Goal: Book appointment/travel/reservation

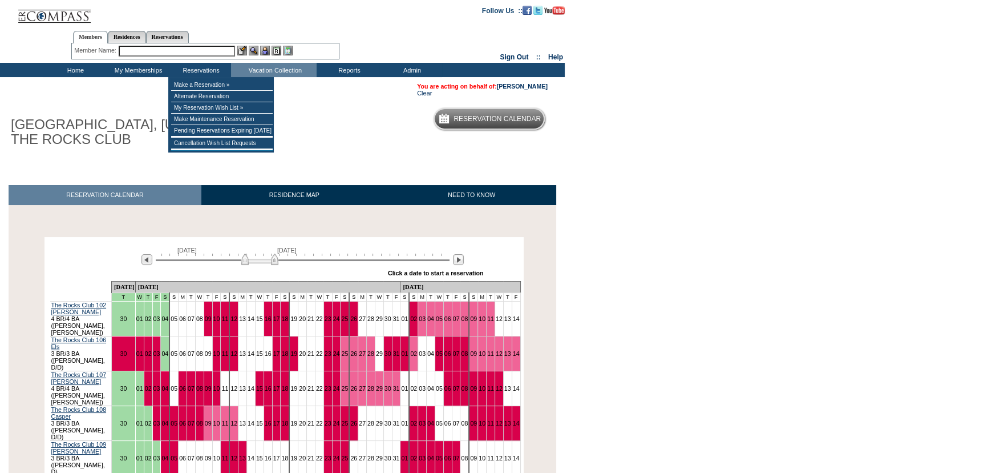
click at [447, 264] on div at bounding box center [303, 258] width 294 height 11
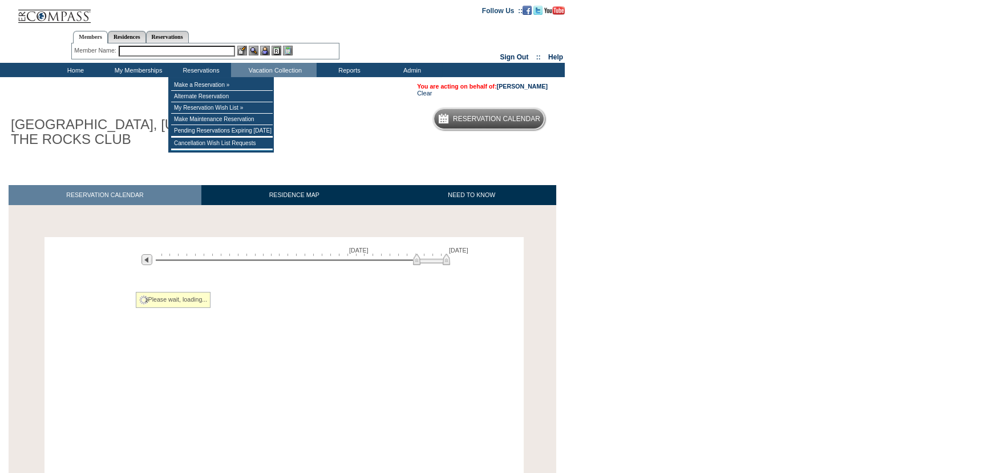
click at [455, 264] on div "[DATE] [DATE]" at bounding box center [300, 256] width 329 height 19
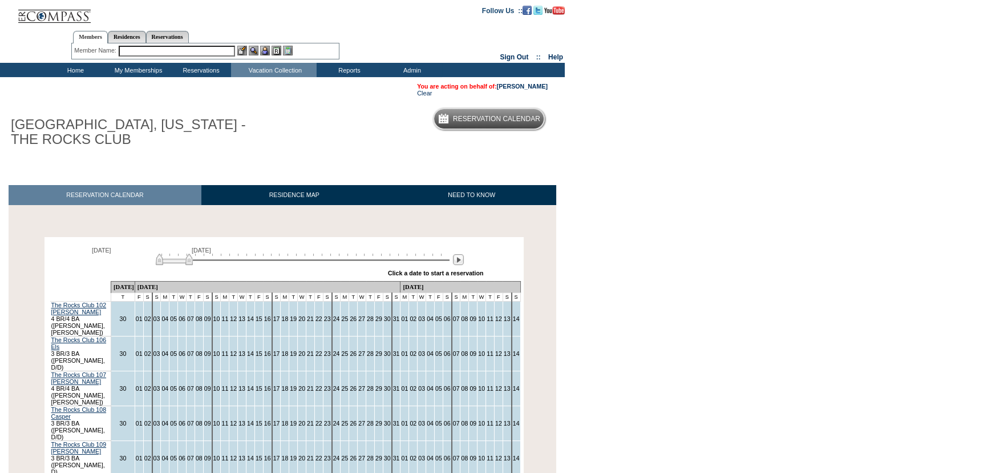
drag, startPoint x: 417, startPoint y: 260, endPoint x: -124, endPoint y: 252, distance: 541.1
click at [0, 252] on html "Follow Us ::" at bounding box center [494, 423] width 988 height 846
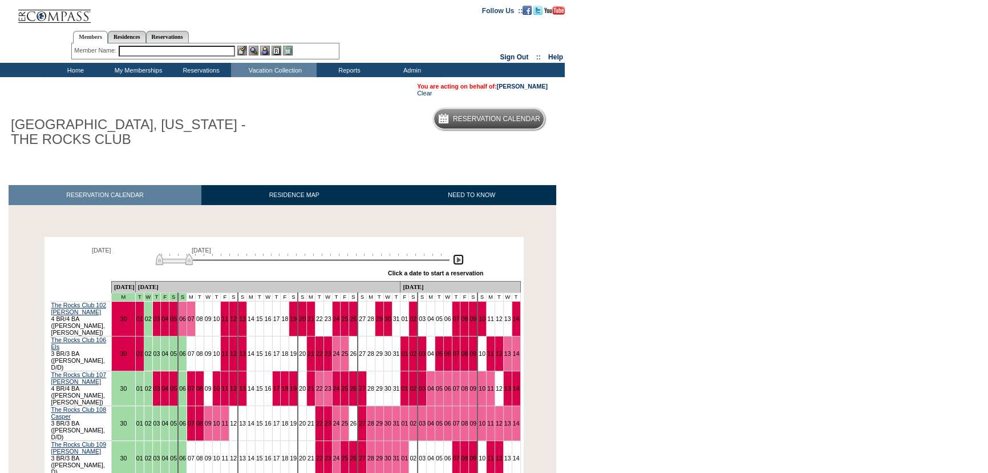
click at [461, 263] on img at bounding box center [458, 259] width 11 height 11
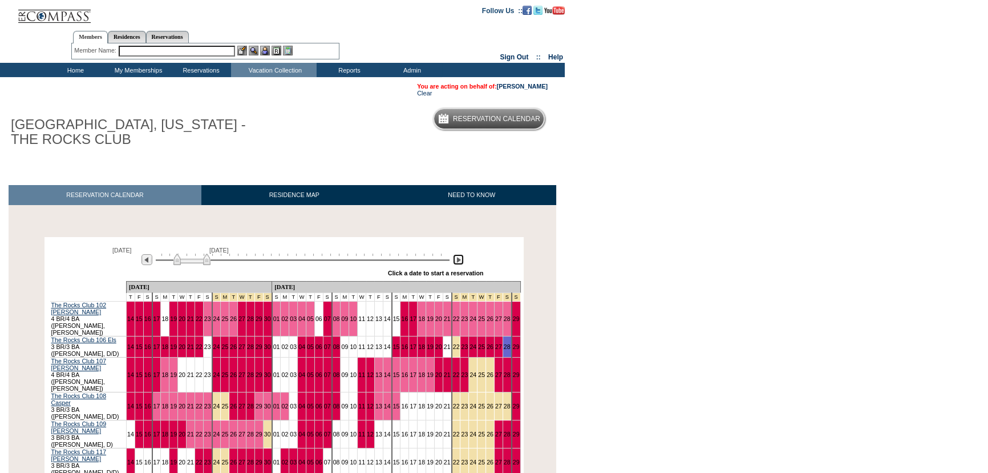
drag, startPoint x: 189, startPoint y: 262, endPoint x: 196, endPoint y: 262, distance: 6.8
click at [196, 262] on img at bounding box center [191, 258] width 37 height 11
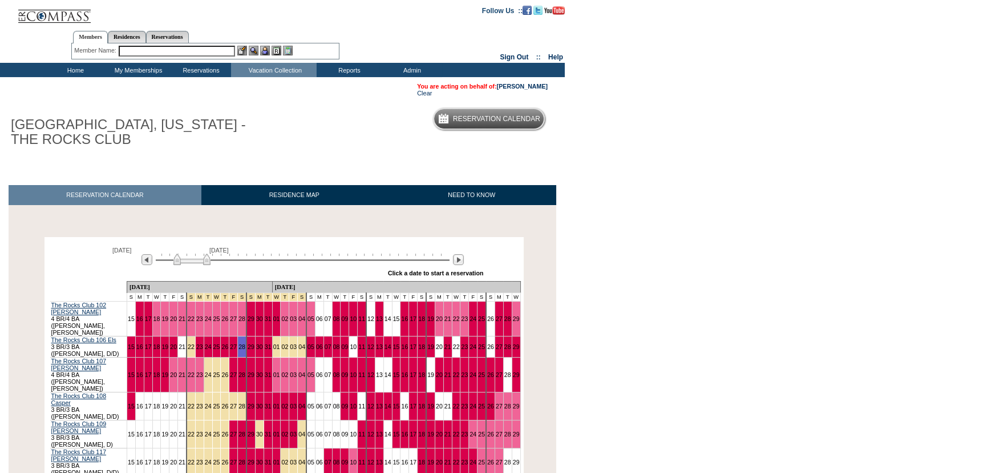
click at [606, 223] on body "Follow Us ::" at bounding box center [494, 236] width 988 height 473
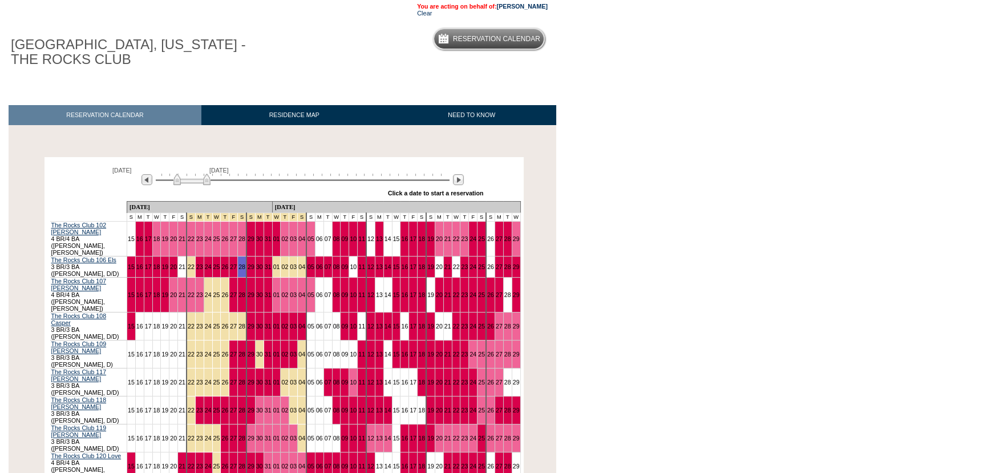
scroll to position [103, 0]
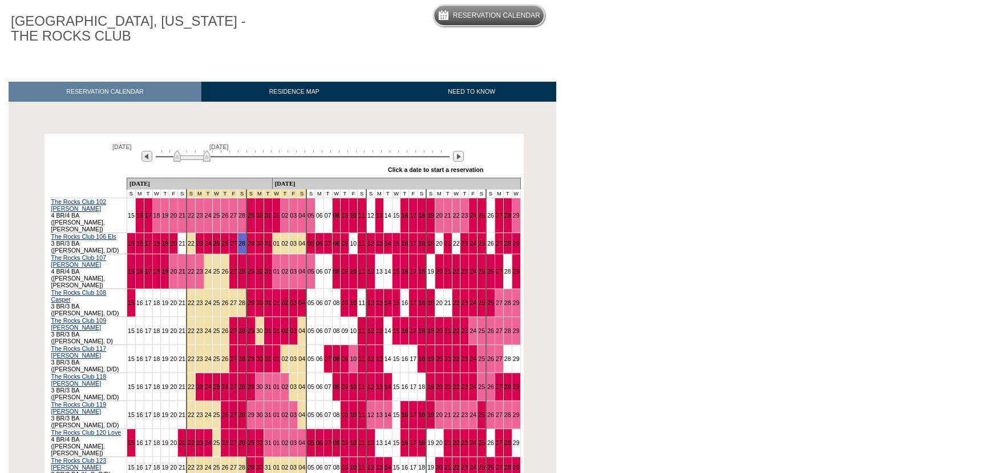
click at [623, 200] on body "Follow Us ::" at bounding box center [494, 133] width 988 height 473
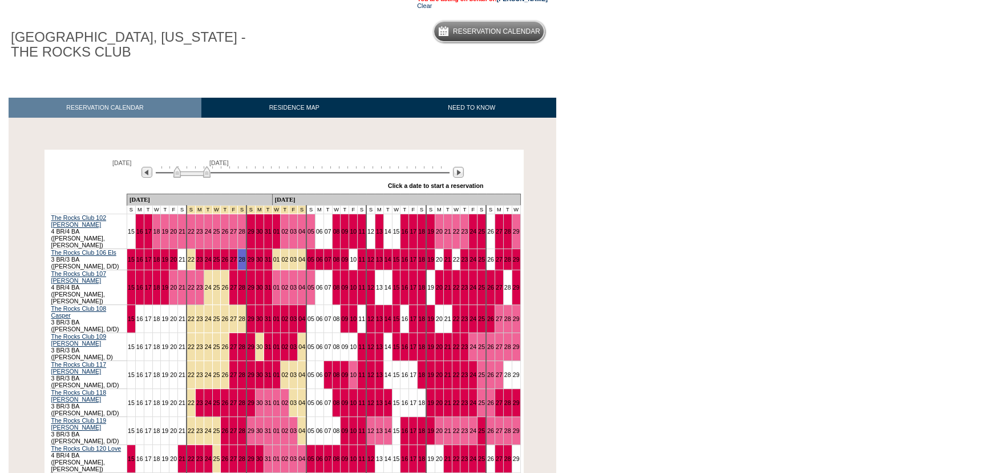
scroll to position [0, 0]
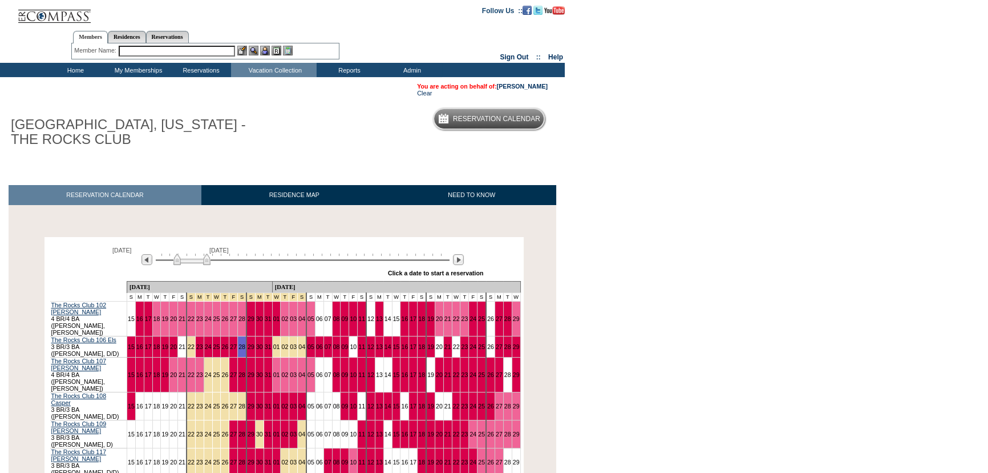
click at [630, 171] on body "Follow Us ::" at bounding box center [494, 236] width 988 height 473
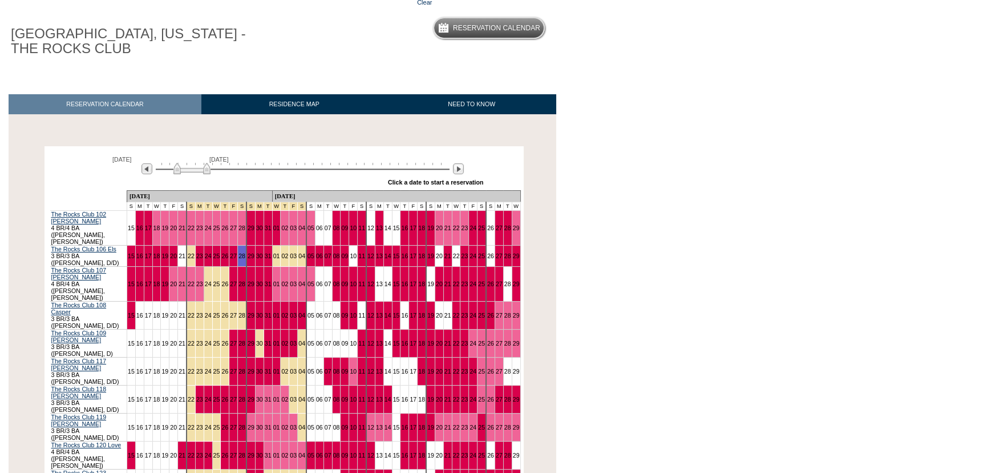
scroll to position [103, 0]
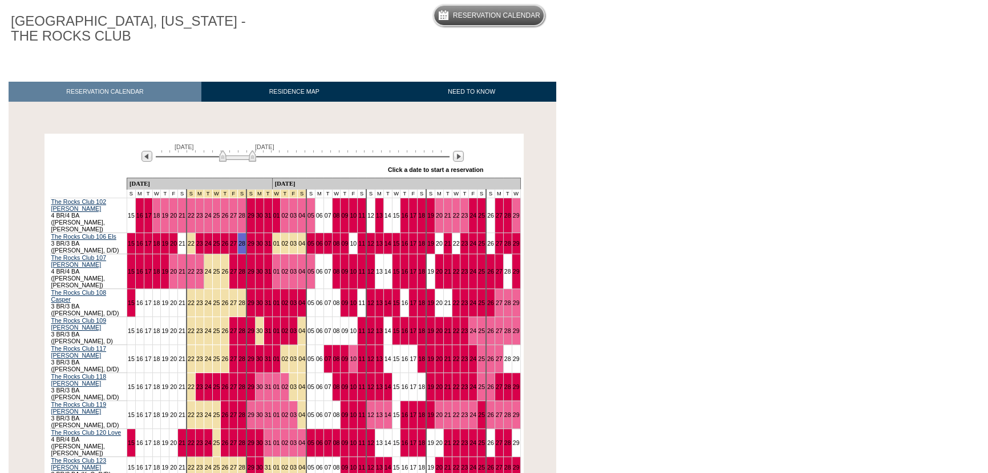
drag, startPoint x: 198, startPoint y: 160, endPoint x: 297, endPoint y: 160, distance: 98.7
click at [256, 160] on img at bounding box center [237, 155] width 37 height 11
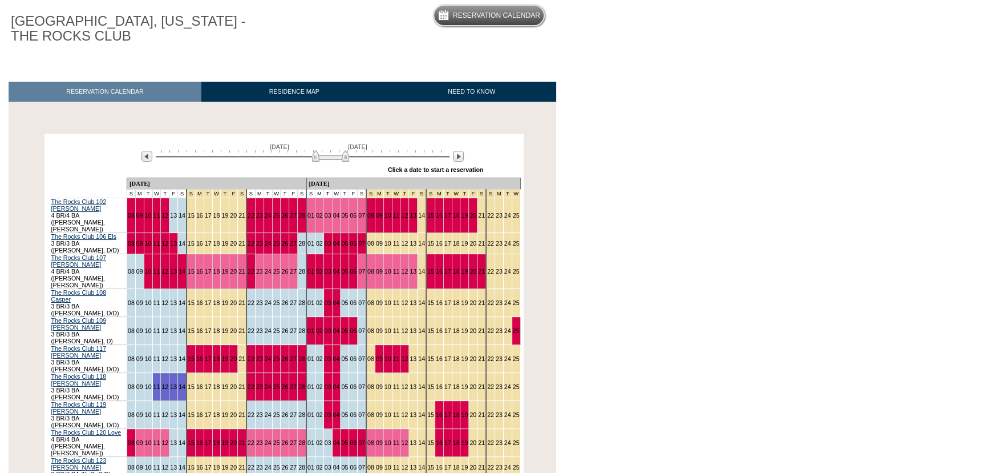
drag, startPoint x: 285, startPoint y: 159, endPoint x: 325, endPoint y: 160, distance: 40.0
click at [325, 160] on img at bounding box center [330, 155] width 37 height 11
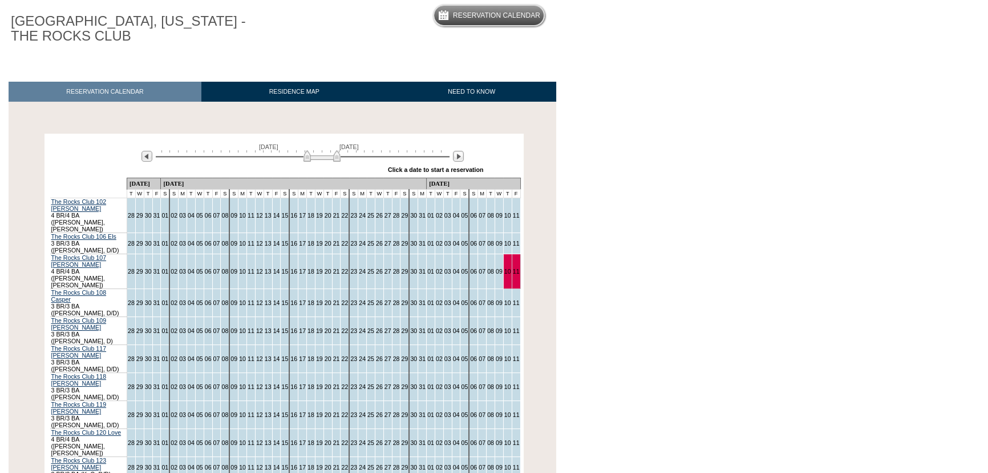
drag, startPoint x: 319, startPoint y: 160, endPoint x: 308, endPoint y: 160, distance: 11.4
click at [308, 160] on img at bounding box center [322, 155] width 37 height 11
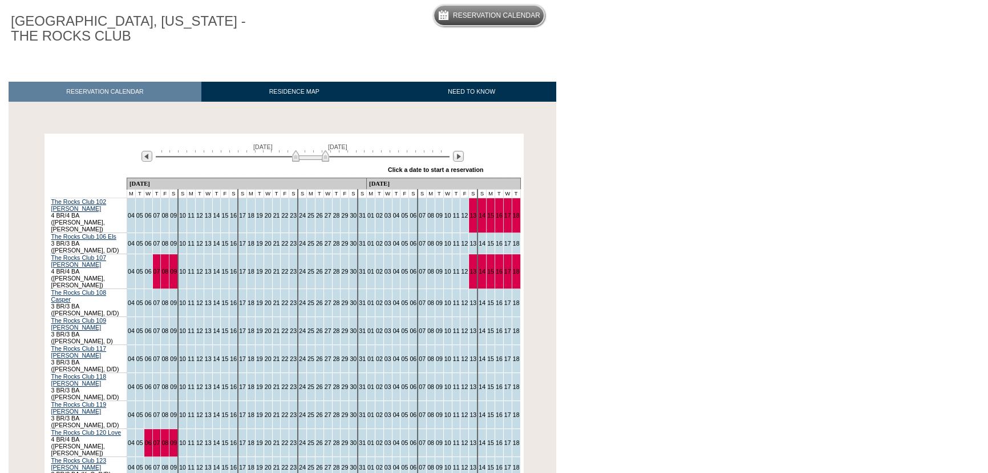
click at [292, 160] on img at bounding box center [310, 155] width 37 height 11
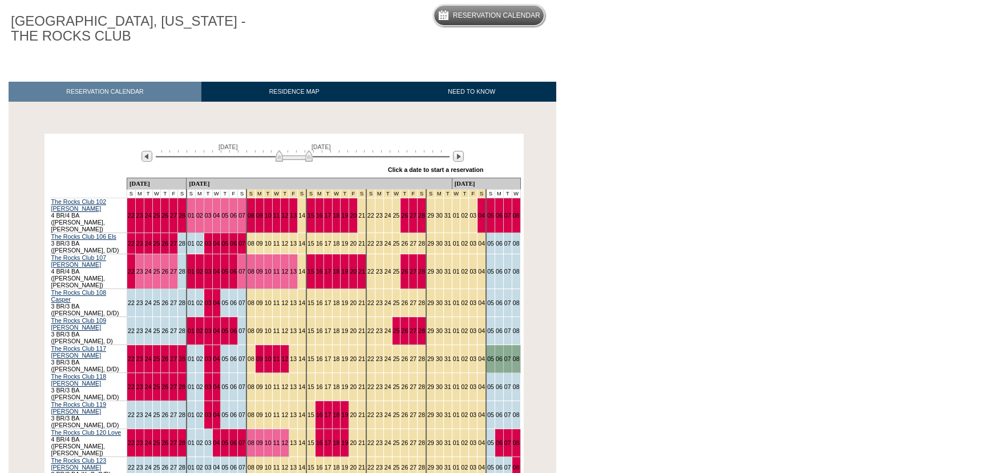
click at [276, 162] on img at bounding box center [294, 155] width 37 height 11
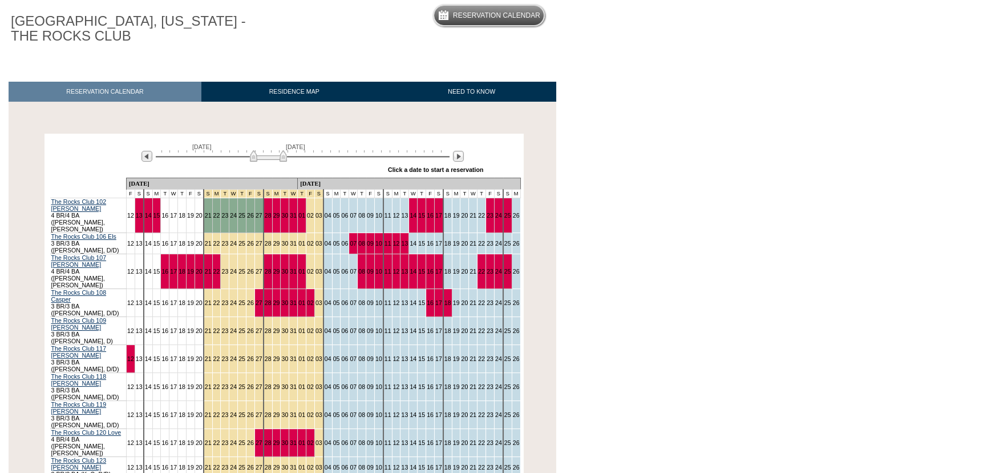
click at [279, 162] on img at bounding box center [268, 155] width 37 height 11
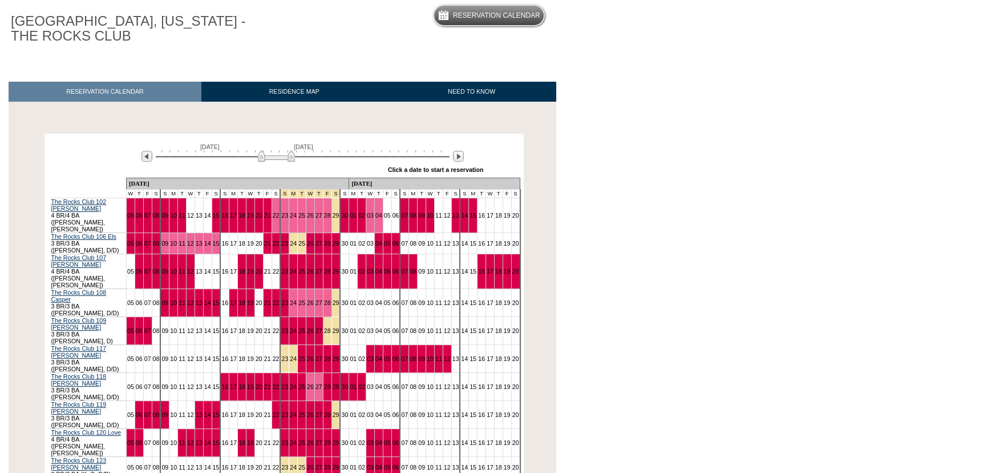
click at [285, 161] on img at bounding box center [276, 155] width 37 height 11
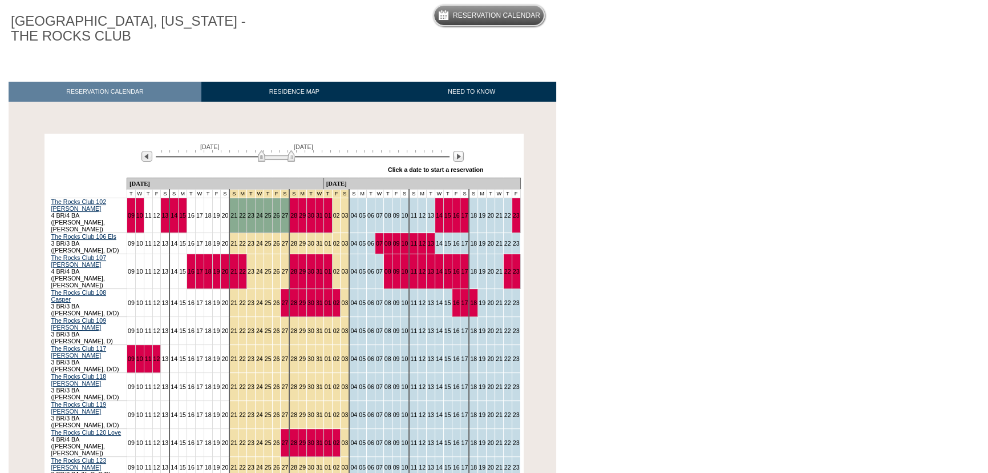
click at [721, 220] on body "Follow Us ::" at bounding box center [494, 133] width 988 height 473
click at [758, 181] on body "Follow Us ::" at bounding box center [494, 133] width 988 height 473
click at [685, 177] on body "Follow Us ::" at bounding box center [494, 133] width 988 height 473
click at [758, 235] on body "Follow Us ::" at bounding box center [494, 133] width 988 height 473
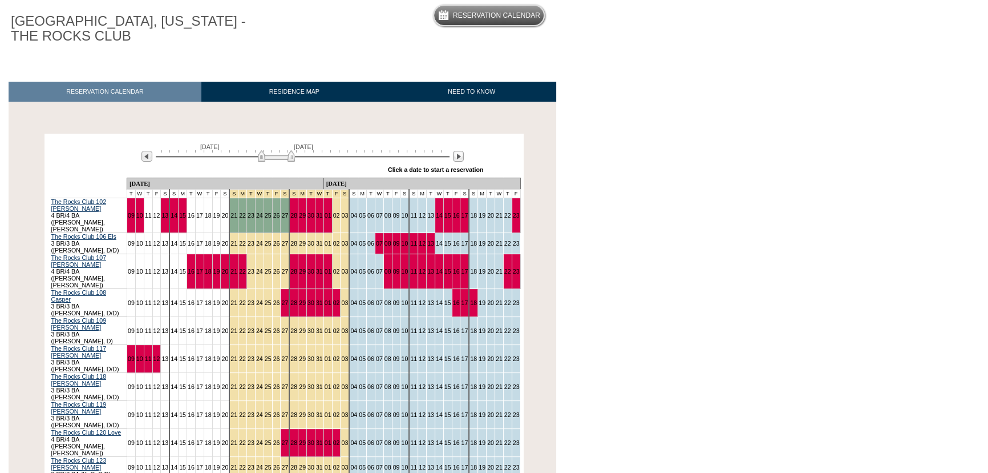
click at [680, 259] on body "Follow Us ::" at bounding box center [494, 133] width 988 height 473
click at [661, 228] on body "Follow Us ::" at bounding box center [494, 133] width 988 height 473
click at [813, 325] on body "Follow Us ::" at bounding box center [494, 133] width 988 height 473
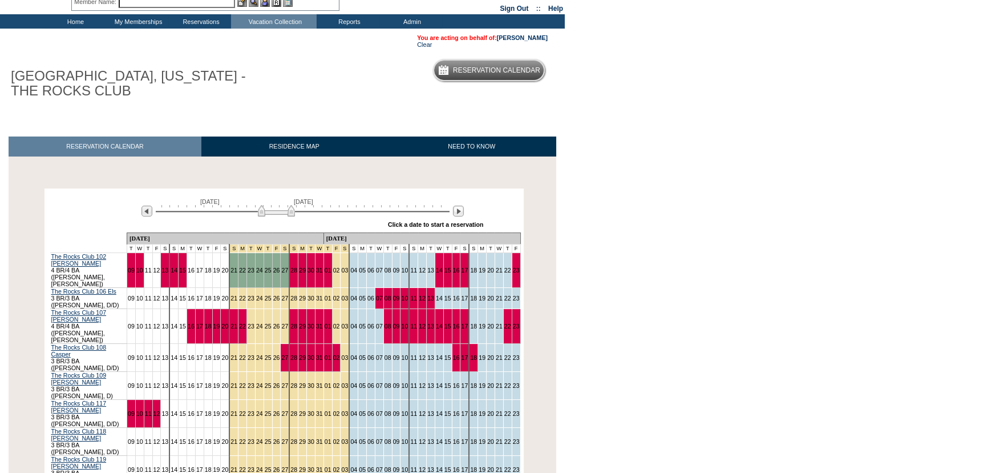
scroll to position [0, 0]
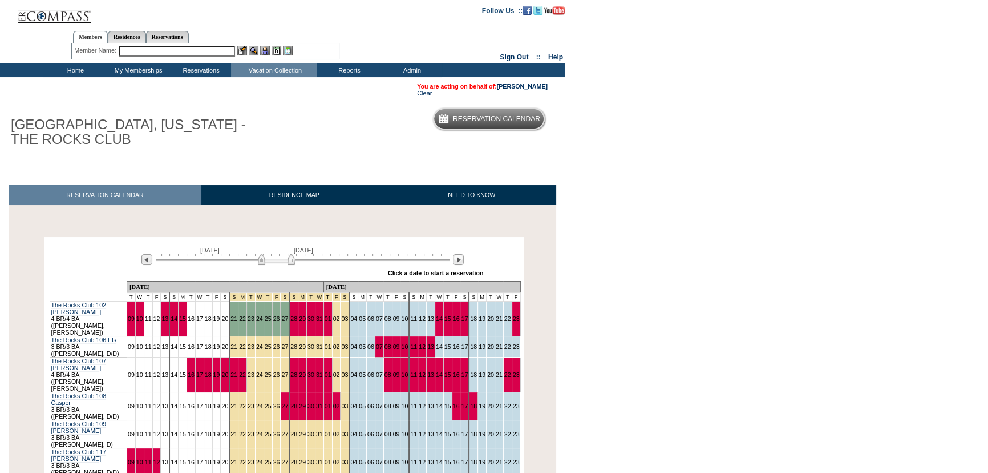
click at [74, 70] on td "Home" at bounding box center [74, 70] width 63 height 14
